Goal: Task Accomplishment & Management: Manage account settings

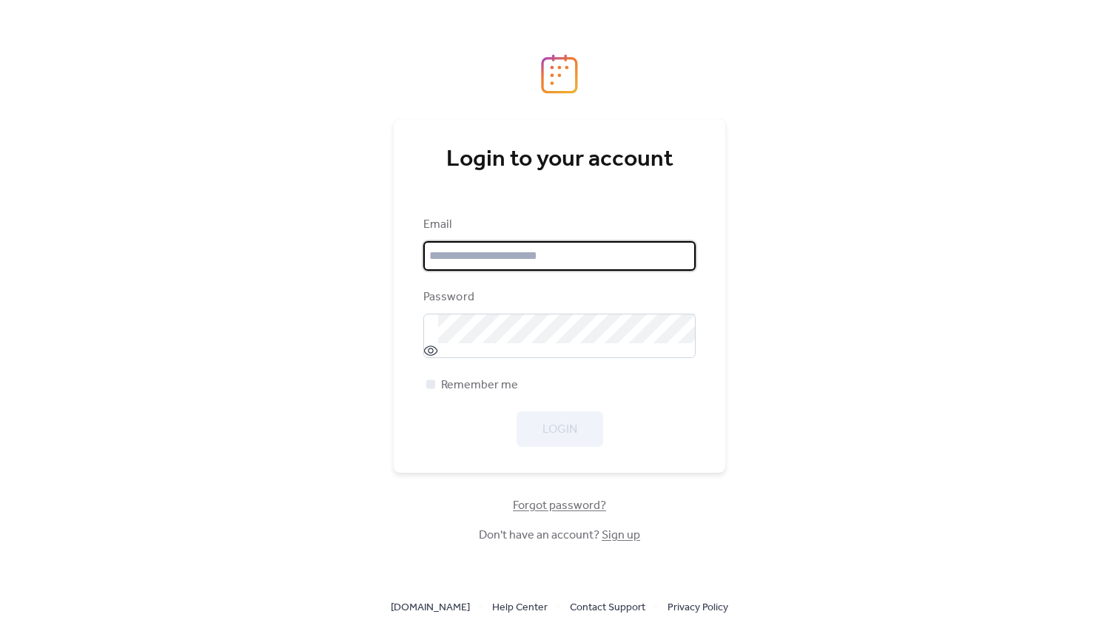
type input "**********"
click at [696, 256] on div at bounding box center [696, 256] width 0 height 0
click at [671, 258] on input "**********" at bounding box center [559, 256] width 272 height 30
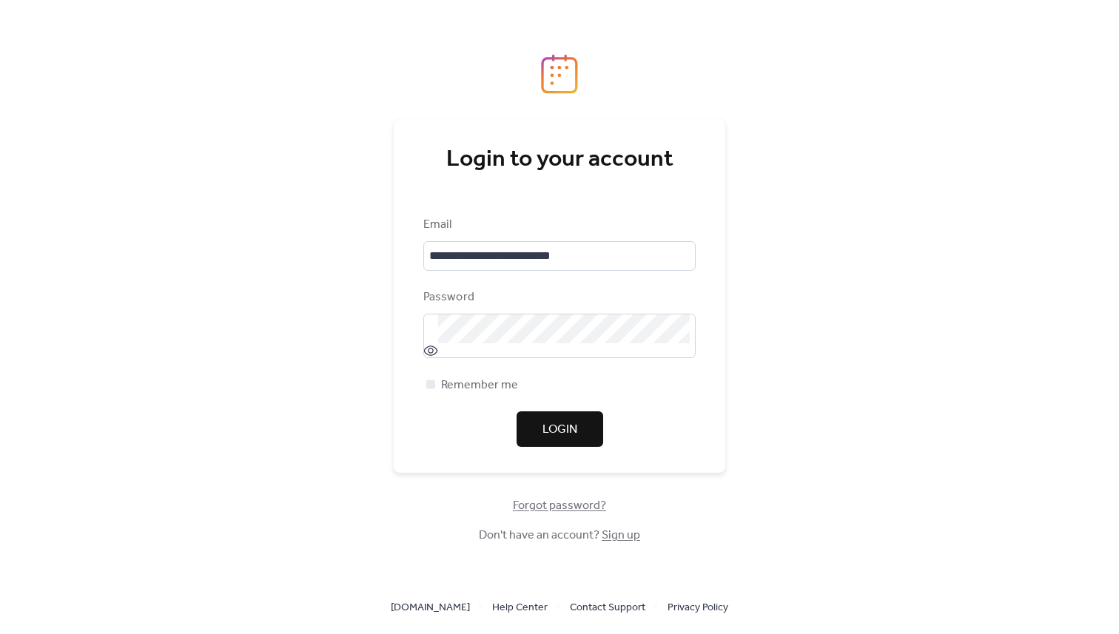
click at [549, 421] on span "Login" at bounding box center [560, 430] width 35 height 18
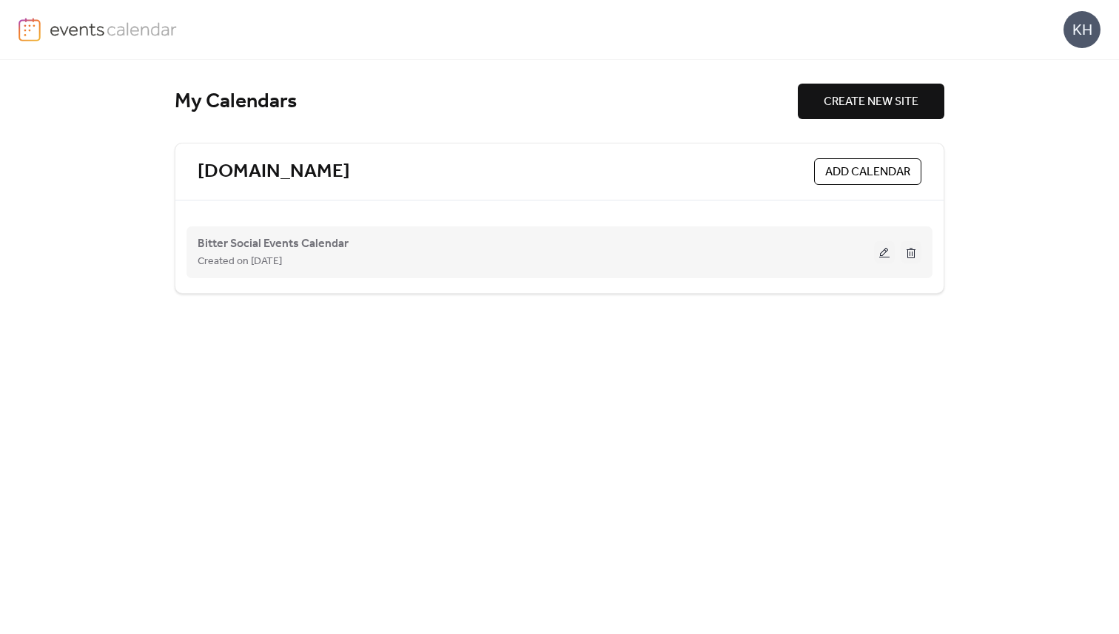
click at [398, 247] on div "Bitter Social Events Calendar Created on [DATE]" at bounding box center [536, 253] width 677 height 36
click at [314, 241] on span "Bitter Social Events Calendar" at bounding box center [273, 244] width 151 height 18
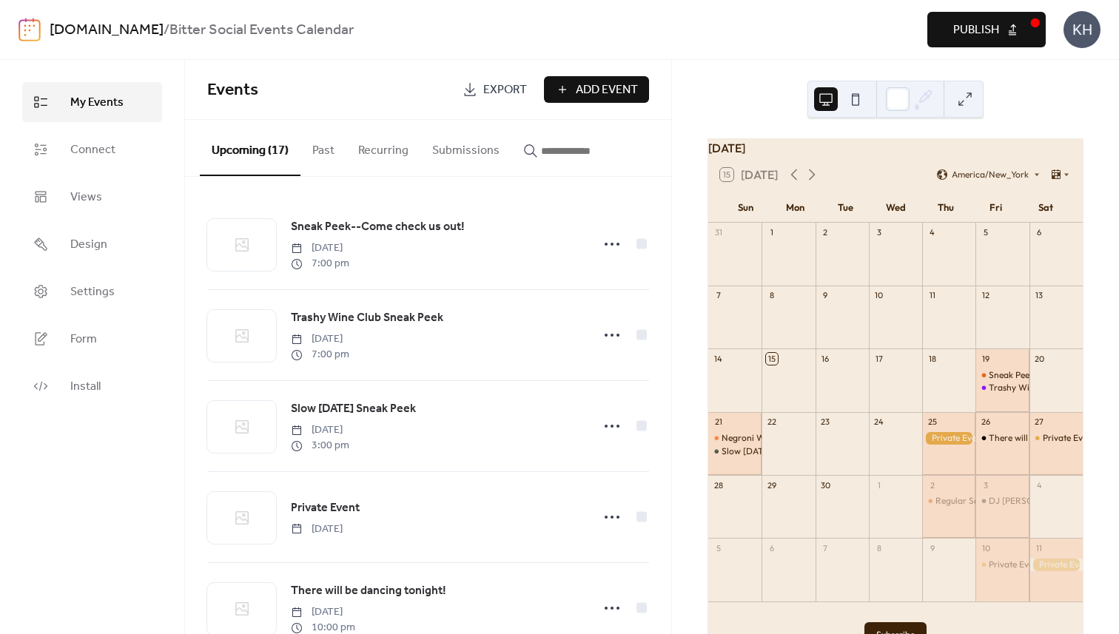
click at [718, 82] on div "[DATE] 15 [DATE] America/New_York Sun Mon Tue Wed Thu Fri Sat 31 1 2 3 4 5 6 7 …" at bounding box center [895, 347] width 447 height 574
click at [968, 34] on span "Publish" at bounding box center [976, 30] width 46 height 18
click at [329, 144] on button "Past" at bounding box center [324, 147] width 46 height 55
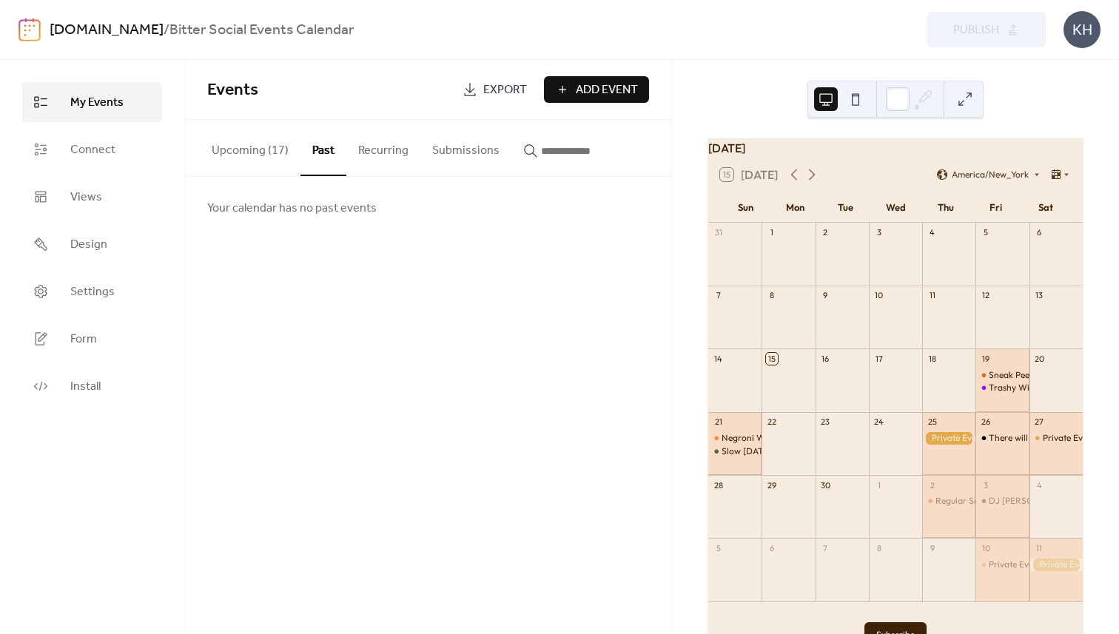
click at [378, 148] on button "Recurring" at bounding box center [383, 147] width 74 height 55
click at [448, 150] on button "Submissions" at bounding box center [465, 147] width 91 height 55
click at [118, 313] on ul "My Events Connect Views Design Settings Form Install" at bounding box center [92, 244] width 140 height 324
click at [113, 294] on link "Settings" at bounding box center [92, 292] width 140 height 40
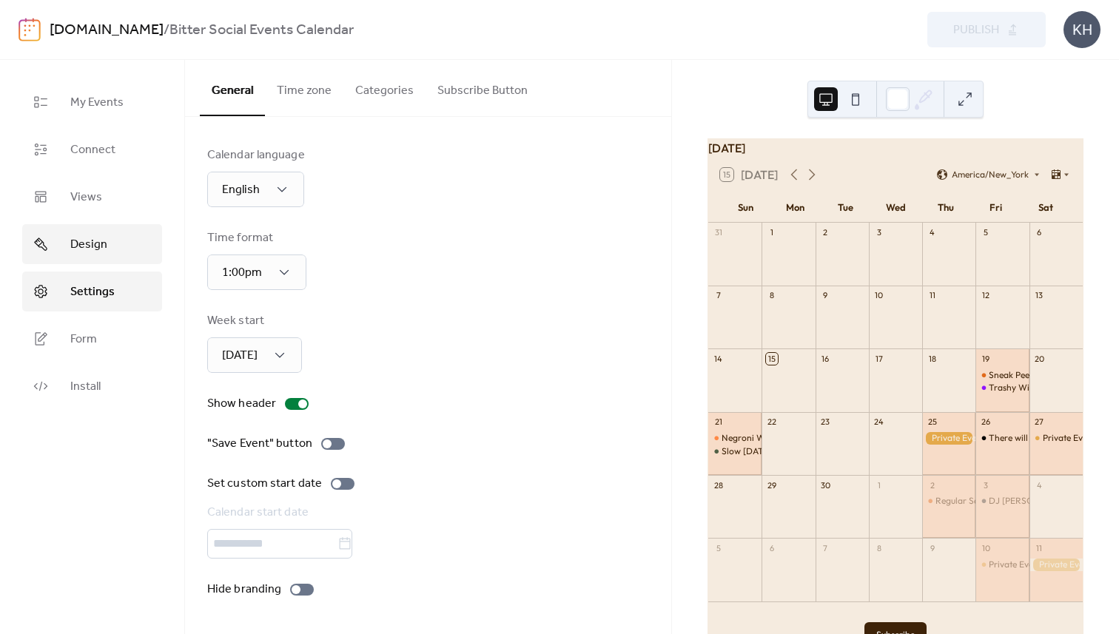
click at [110, 248] on link "Design" at bounding box center [92, 244] width 140 height 40
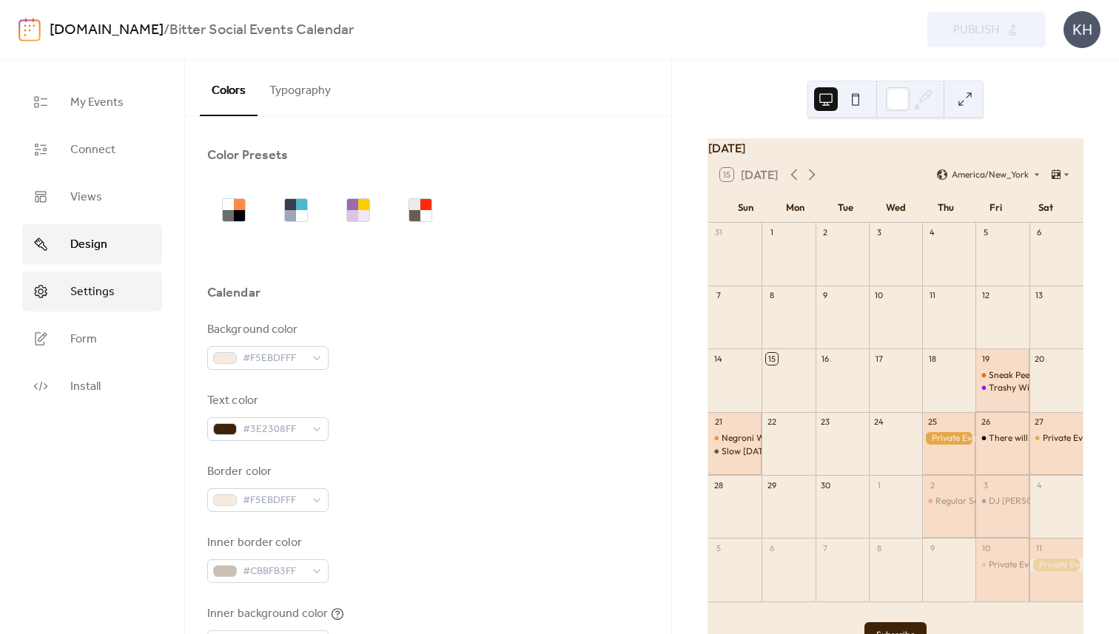
click at [100, 290] on span "Settings" at bounding box center [92, 293] width 44 height 18
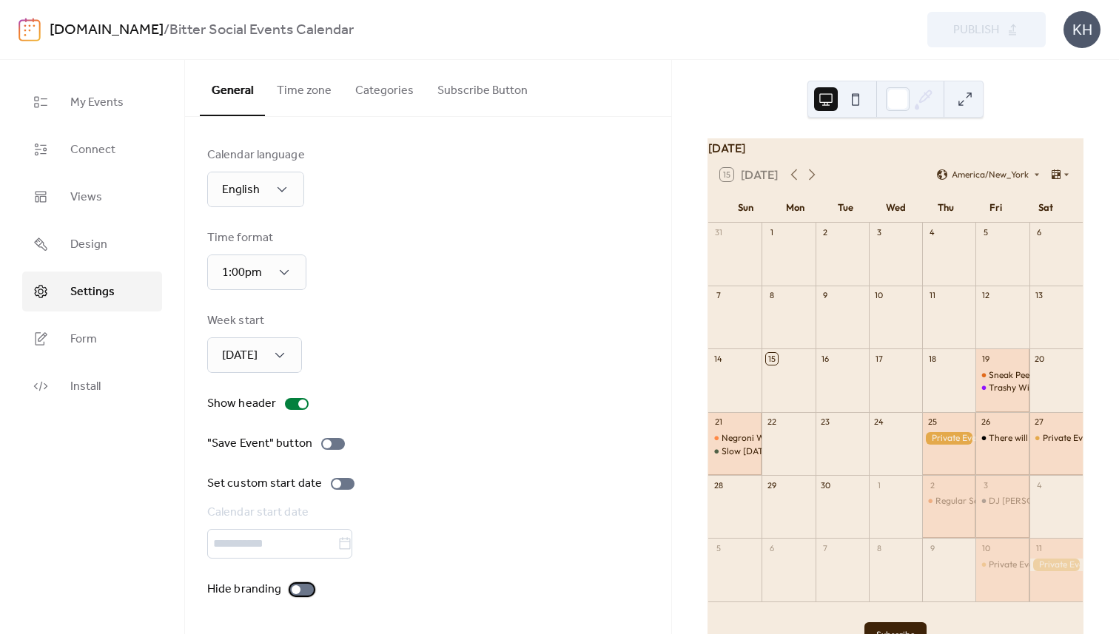
click at [295, 588] on div at bounding box center [296, 590] width 9 height 9
click at [470, 515] on div "Calendar start date" at bounding box center [426, 513] width 439 height 18
click at [973, 30] on span "Publish" at bounding box center [976, 30] width 46 height 18
